Goal: Information Seeking & Learning: Check status

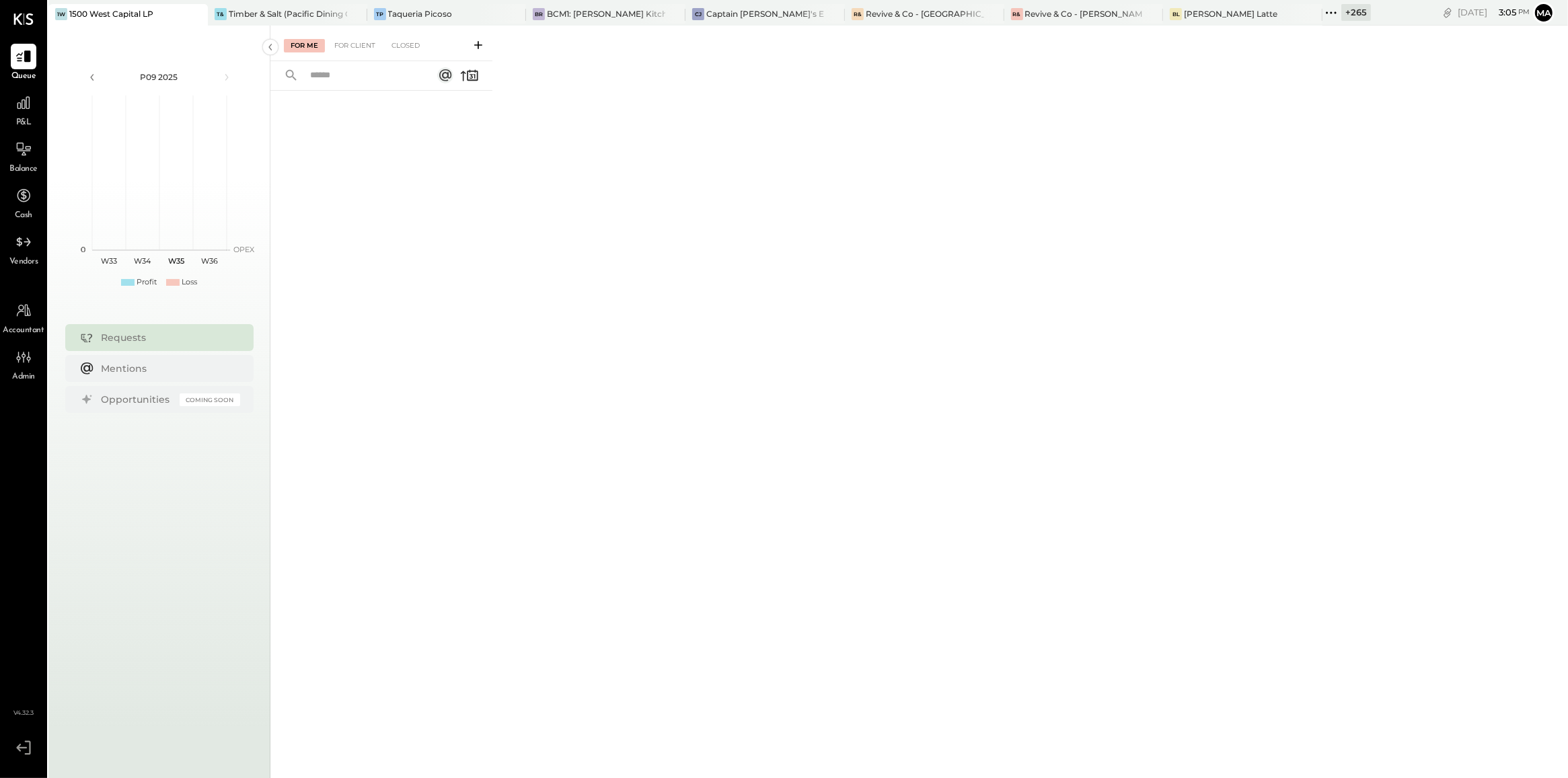
click at [1342, 11] on div "+ 265" at bounding box center [1356, 12] width 30 height 17
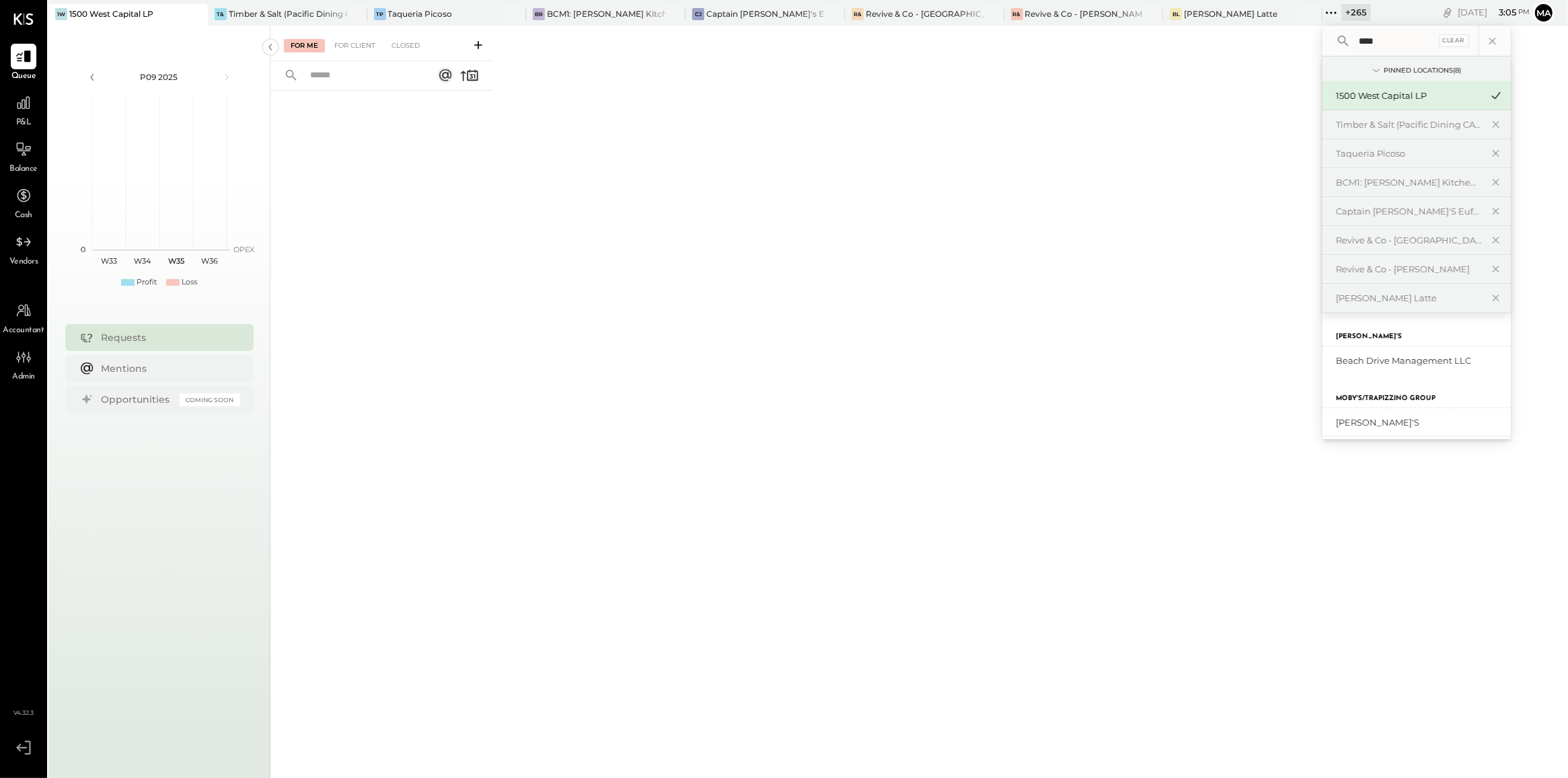
click at [1354, 39] on input "****" at bounding box center [1395, 41] width 83 height 24
type input "******"
click at [1373, 368] on div "Captain [PERSON_NAME]'s Mcalestar" at bounding box center [1417, 361] width 188 height 28
click at [1360, 368] on div "Captain [PERSON_NAME]'s Mcalestar" at bounding box center [1417, 361] width 188 height 28
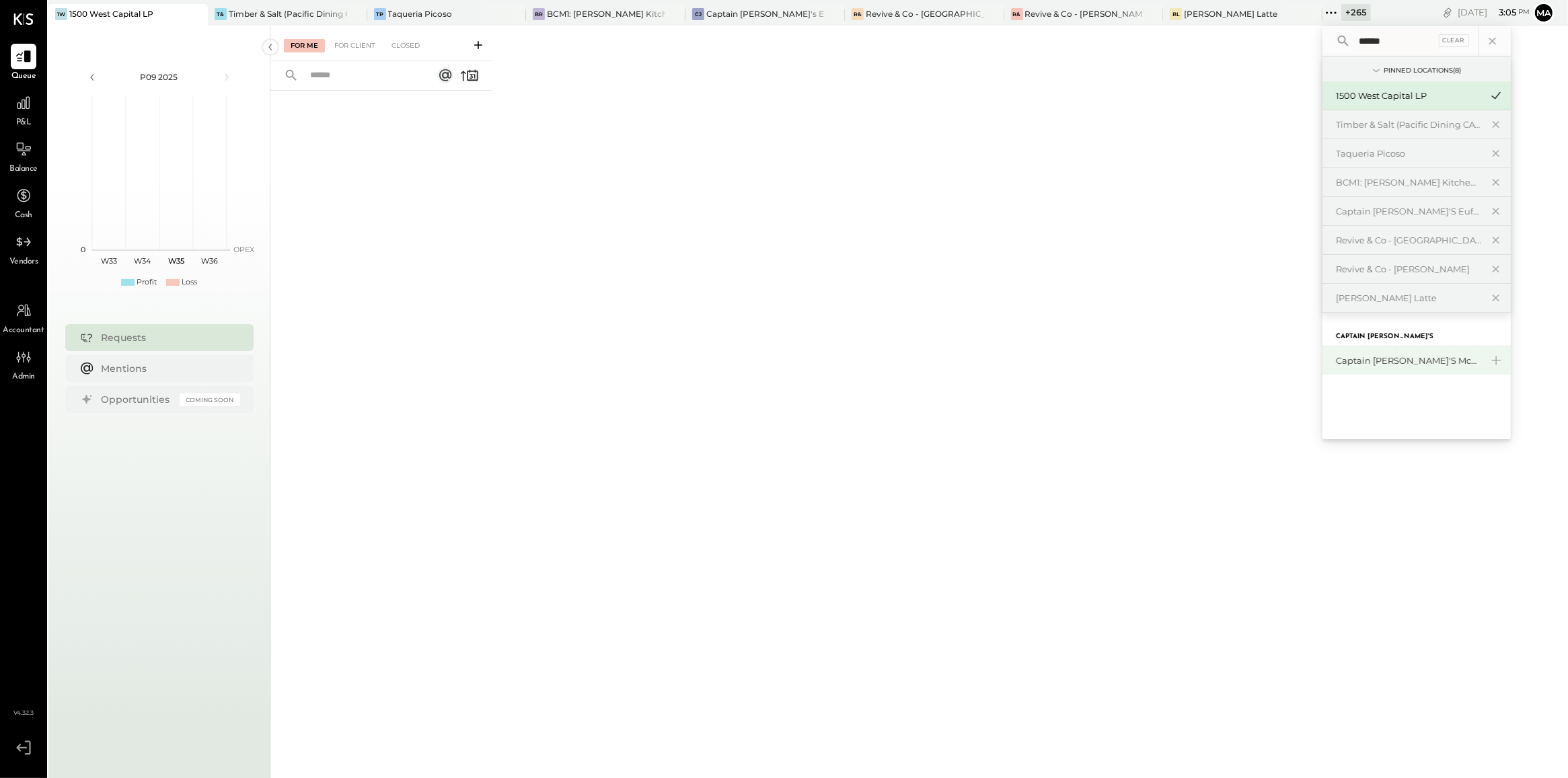
click at [1347, 364] on div "Captain [PERSON_NAME]'s Mcalestar" at bounding box center [1409, 361] width 145 height 13
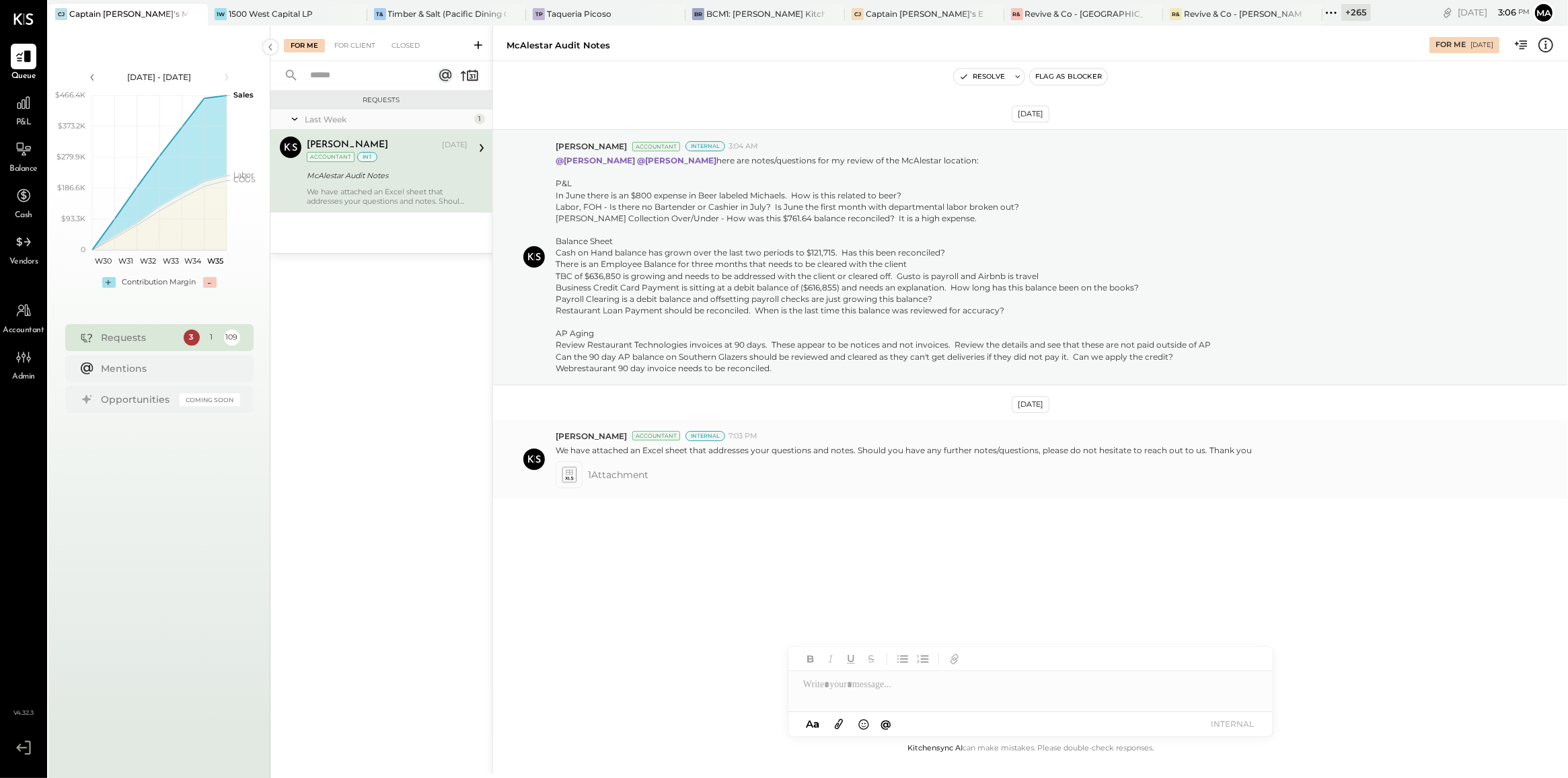
click at [566, 475] on icon at bounding box center [569, 472] width 7 height 5
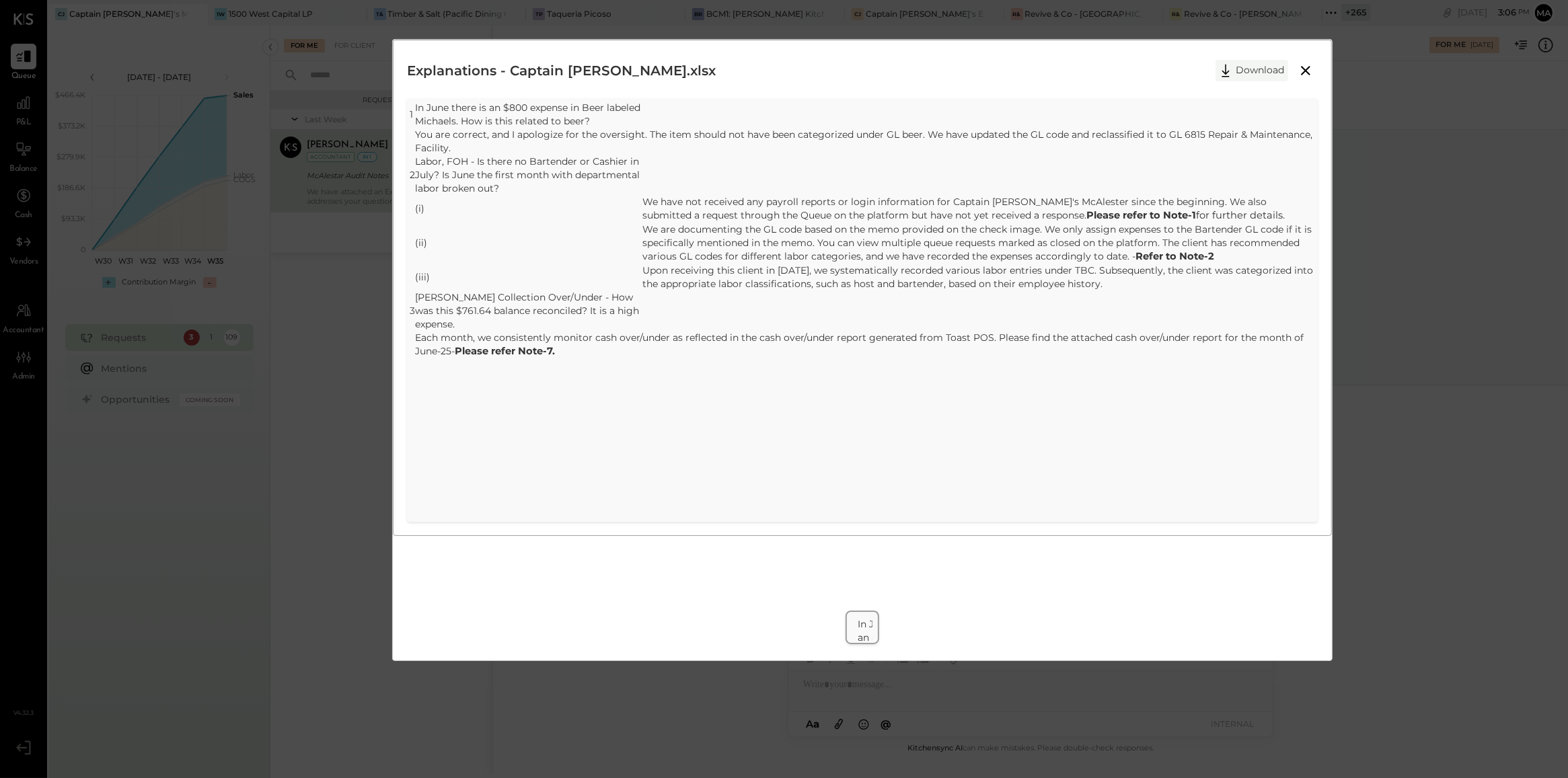
click at [1245, 75] on button "Download" at bounding box center [1251, 70] width 73 height 22
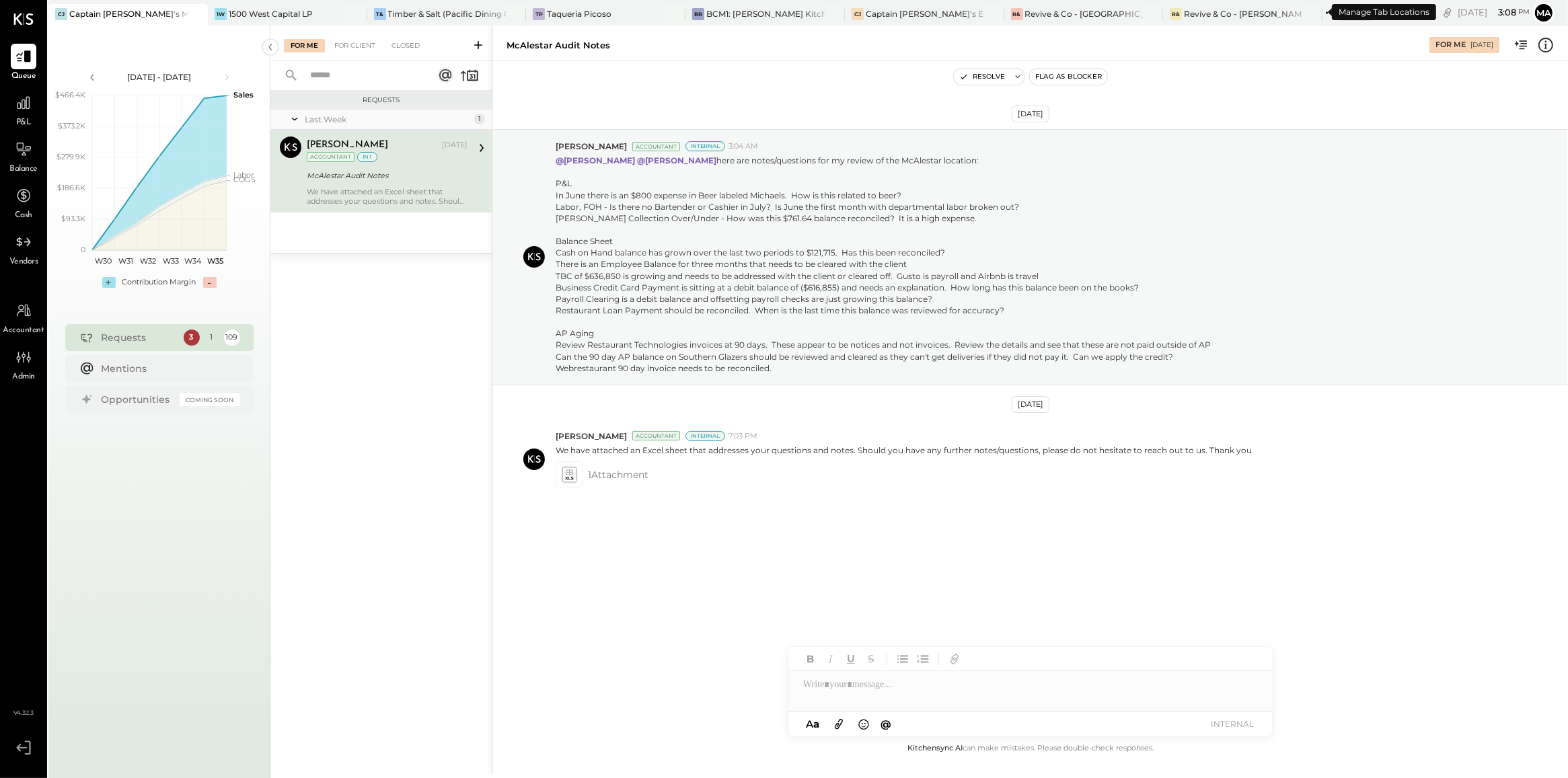
click at [1342, 12] on div "+ 265" at bounding box center [1356, 12] width 30 height 17
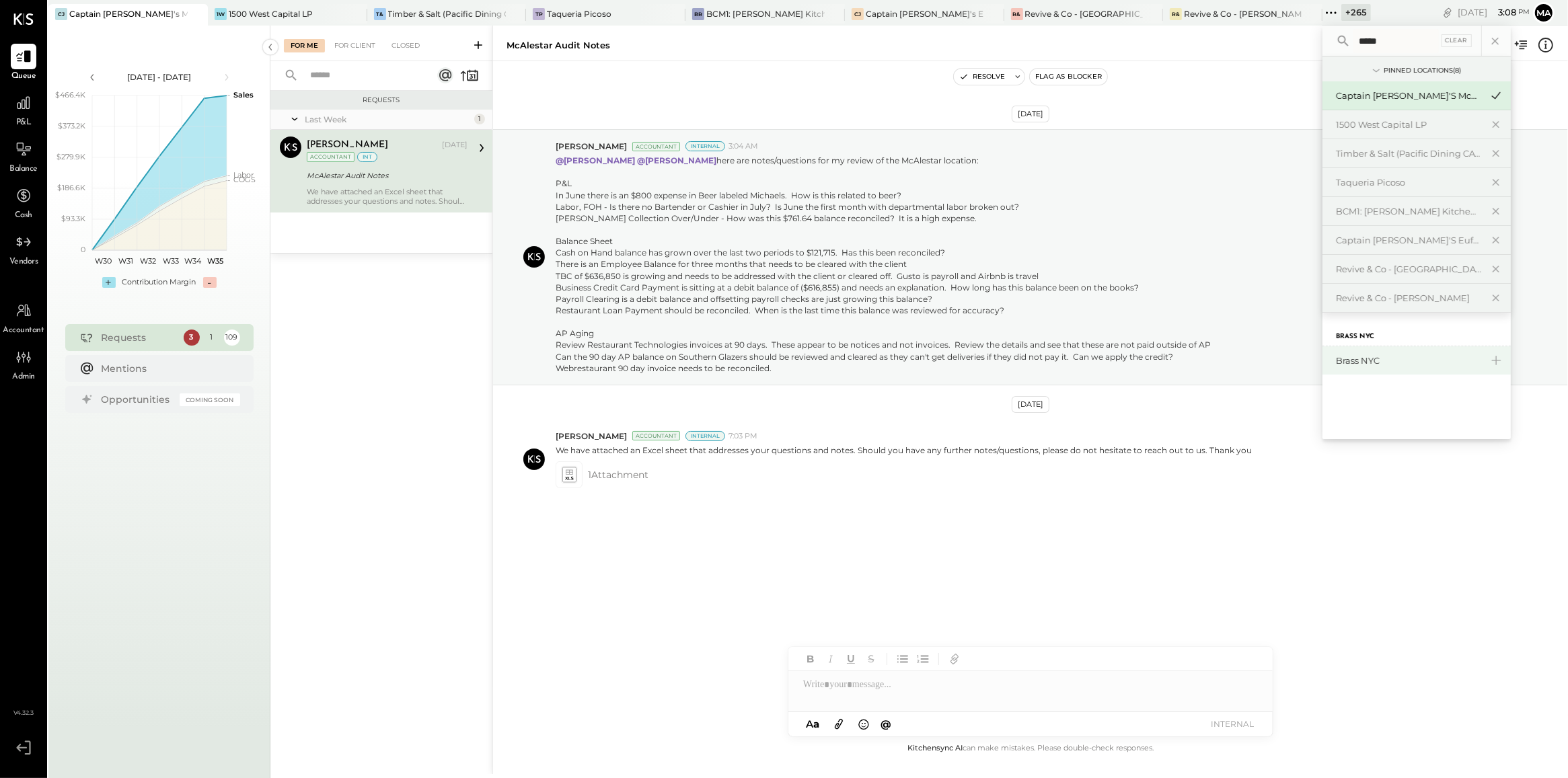
type input "*****"
click at [1336, 359] on div "Brass NYC" at bounding box center [1409, 361] width 145 height 13
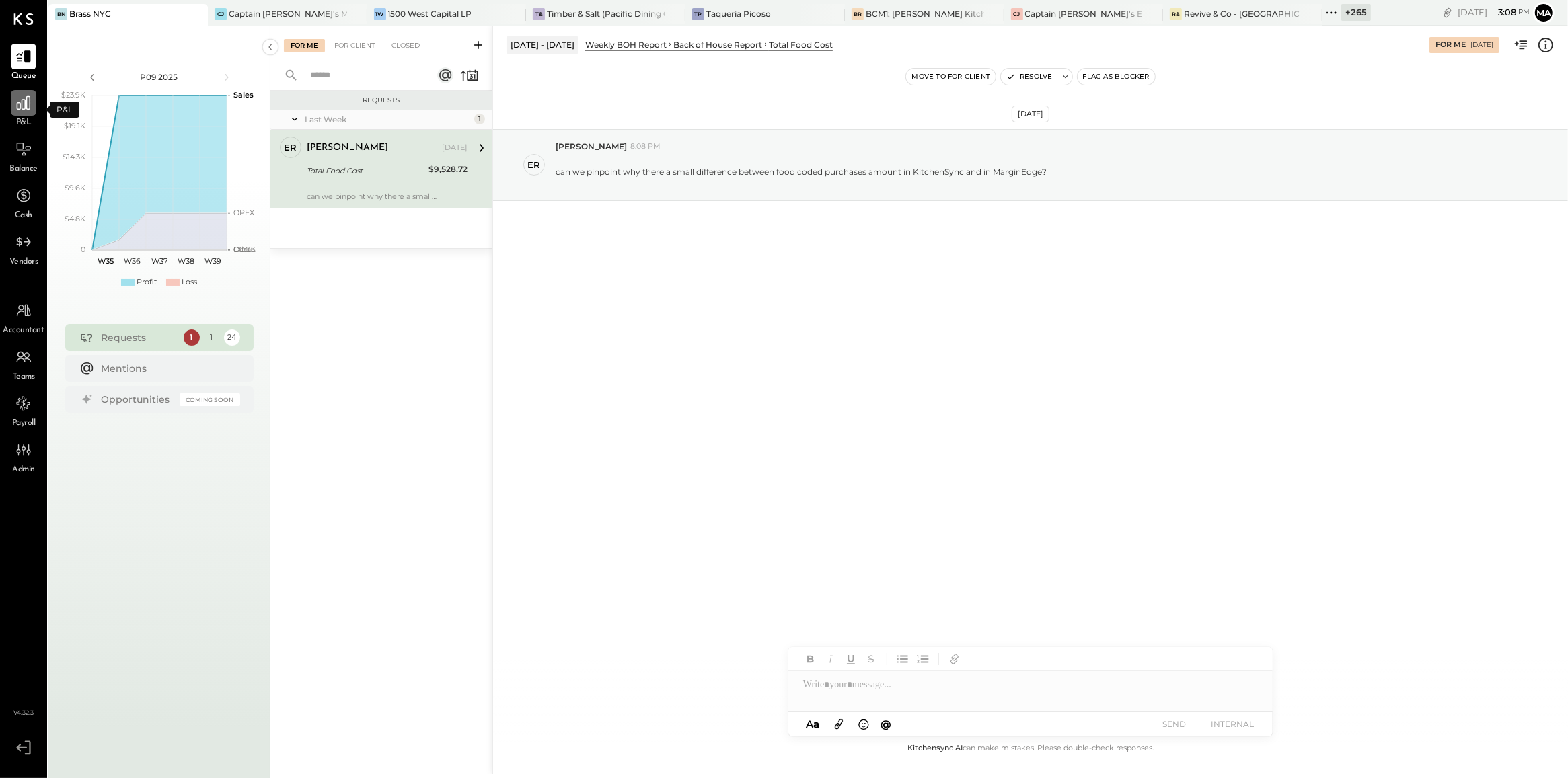
click at [24, 104] on icon at bounding box center [24, 103] width 18 height 18
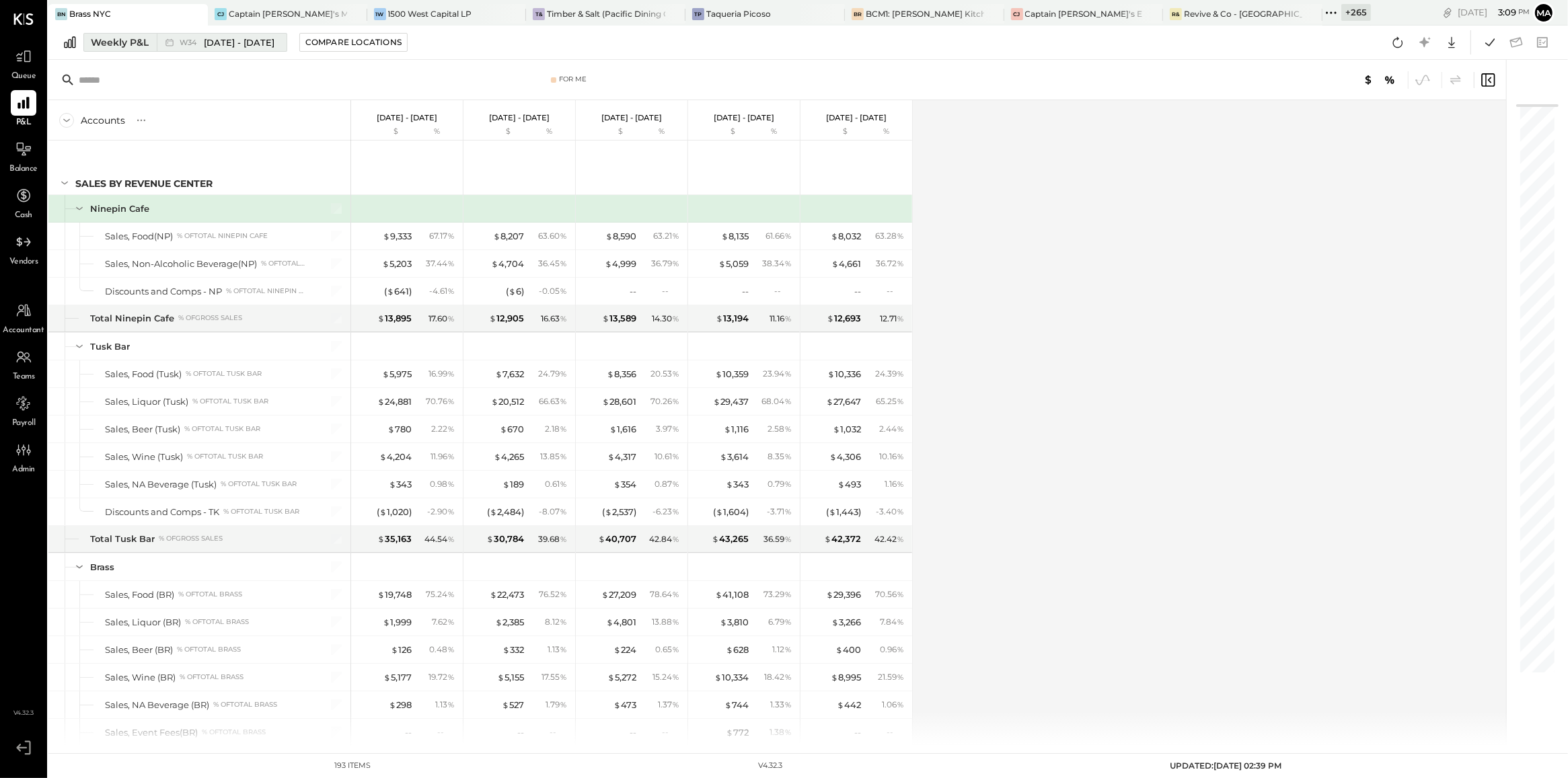
click at [123, 41] on div "Weekly P&L" at bounding box center [119, 43] width 58 height 14
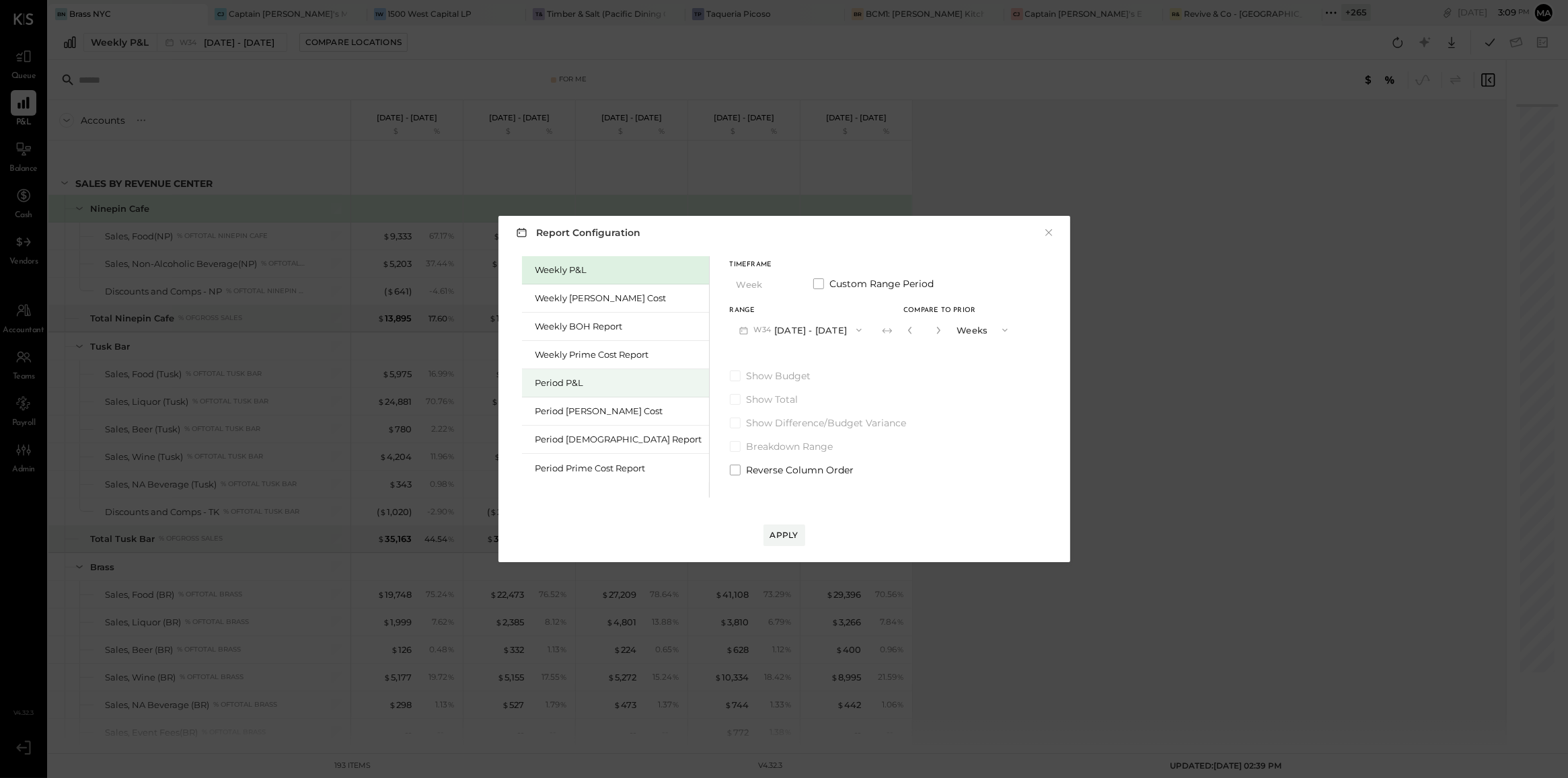
click at [567, 384] on div "Period P&L" at bounding box center [619, 383] width 167 height 13
click at [772, 327] on button "P09 [DATE] - [DATE]" at bounding box center [800, 329] width 140 height 25
click at [772, 327] on span "[DATE] - [DATE]" at bounding box center [792, 331] width 64 height 12
click at [885, 333] on div "Compare" at bounding box center [906, 329] width 44 height 12
drag, startPoint x: 915, startPoint y: 333, endPoint x: 907, endPoint y: 333, distance: 8.0
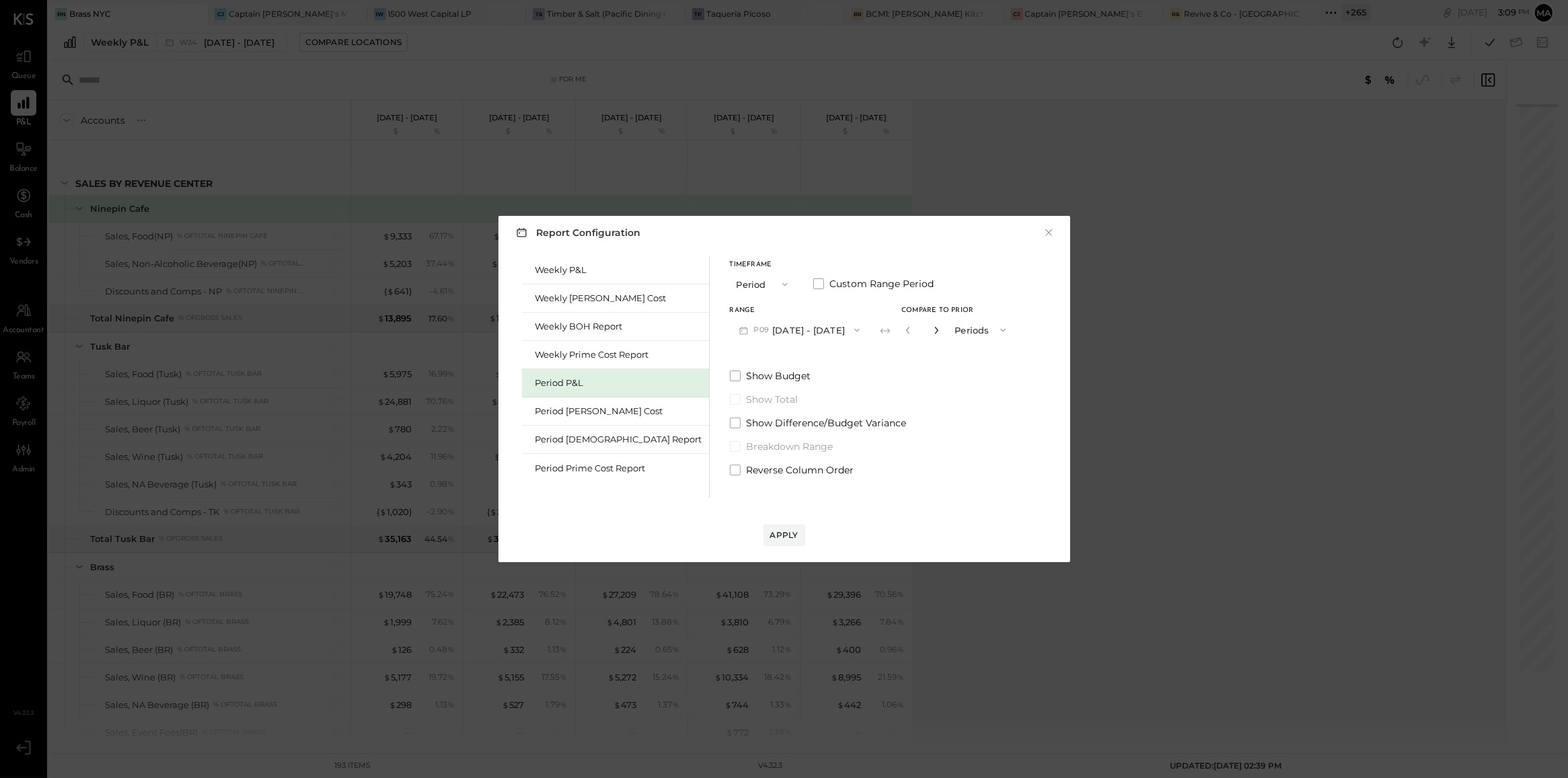
click at [907, 333] on div "*" at bounding box center [923, 329] width 42 height 25
click at [933, 333] on icon "button" at bounding box center [937, 330] width 8 height 8
click at [792, 335] on button "P09 [DATE] - [DATE]" at bounding box center [800, 329] width 140 height 25
click at [792, 352] on div "P08 [DATE] - [DATE]" at bounding box center [807, 361] width 153 height 28
click at [935, 327] on icon "button" at bounding box center [936, 330] width 3 height 7
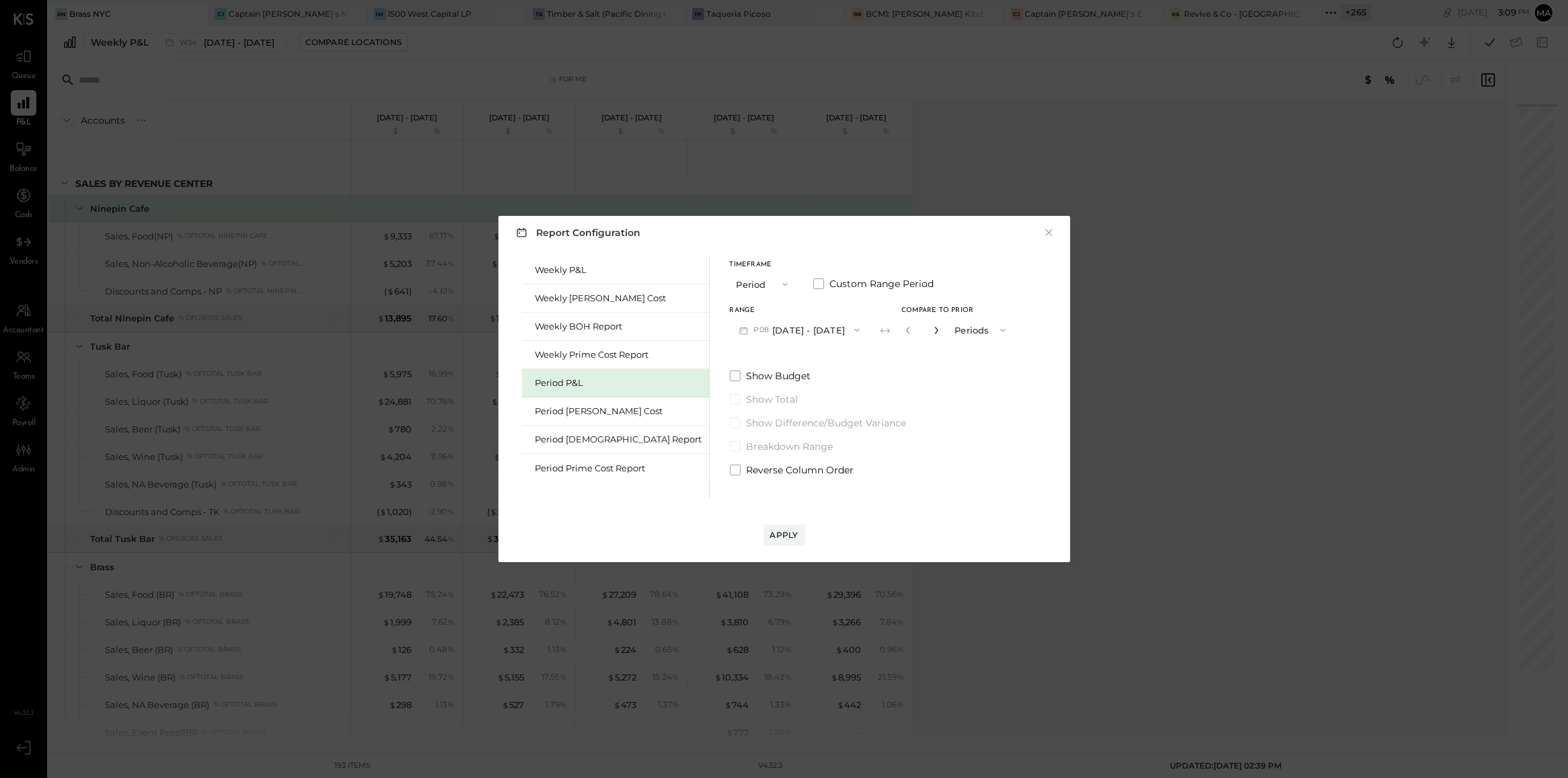
click at [935, 327] on icon "button" at bounding box center [936, 330] width 3 height 7
type input "*"
click at [785, 537] on div "Apply" at bounding box center [784, 535] width 28 height 12
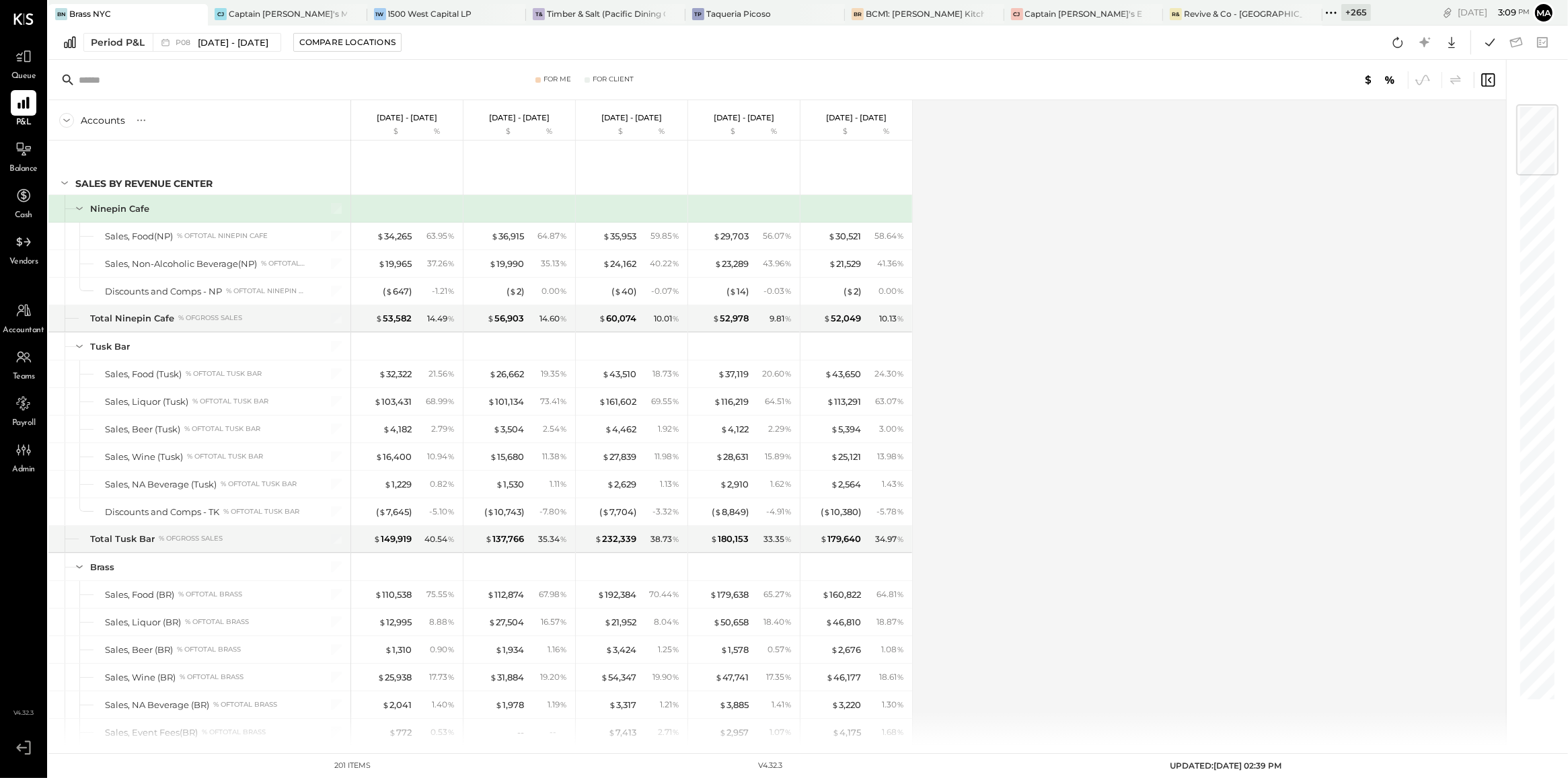
click at [1034, 385] on div "Accounts S % GL [DATE] - [DATE] $ % [DATE] - [DATE] $ % [DATE] - [DATE] $ % [DA…" at bounding box center [778, 423] width 1460 height 645
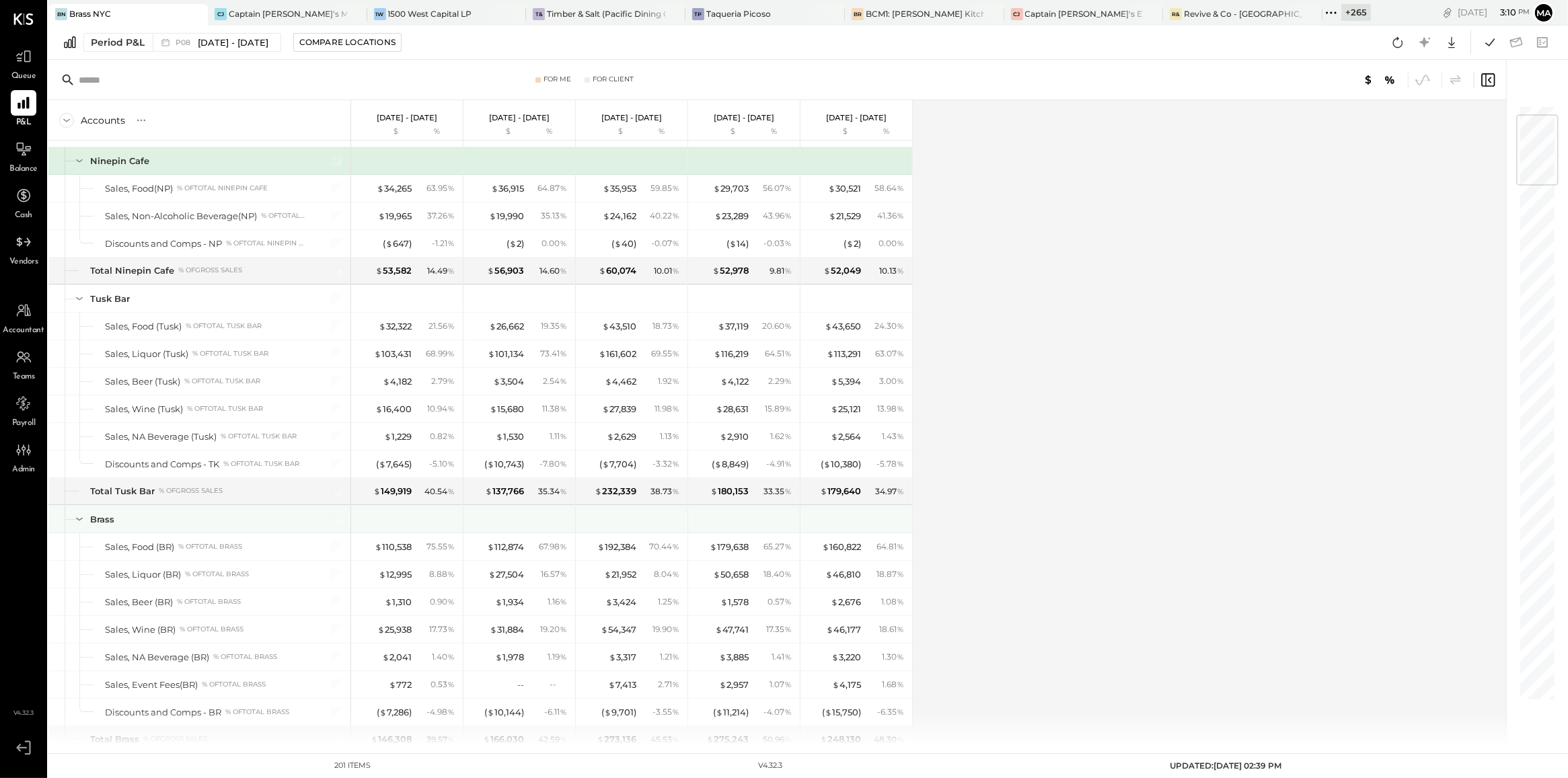
scroll to position [86, 0]
